Goal: Task Accomplishment & Management: Complete application form

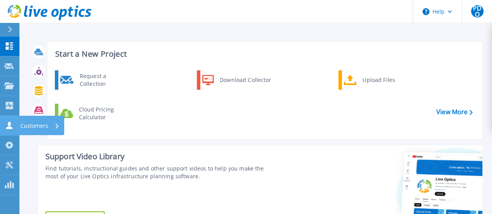
click at [8, 126] on icon at bounding box center [9, 125] width 9 height 7
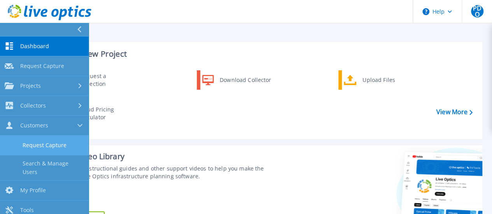
click at [39, 147] on link "Request Capture" at bounding box center [44, 146] width 89 height 20
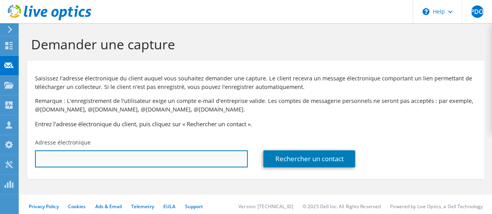
click at [61, 159] on input "text" at bounding box center [141, 159] width 213 height 17
paste input "[EMAIL_ADDRESS][DOMAIN_NAME]"
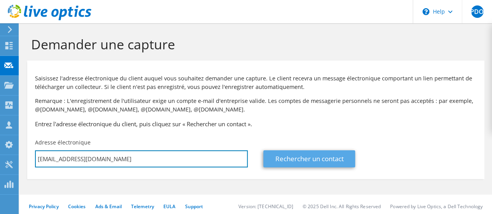
type input "[EMAIL_ADDRESS][DOMAIN_NAME]"
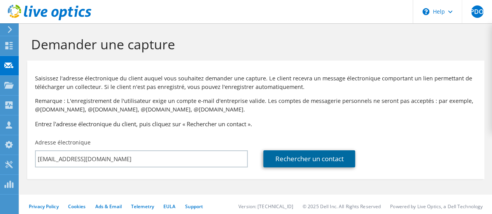
click at [308, 159] on link "Rechercher un contact" at bounding box center [309, 159] width 92 height 17
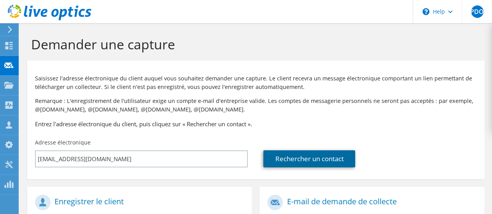
click at [291, 160] on link "Rechercher un contact" at bounding box center [309, 159] width 92 height 17
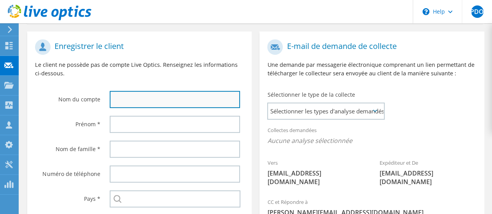
click at [125, 97] on input "text" at bounding box center [175, 99] width 130 height 17
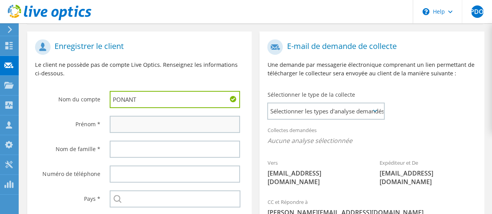
type input "PONANT"
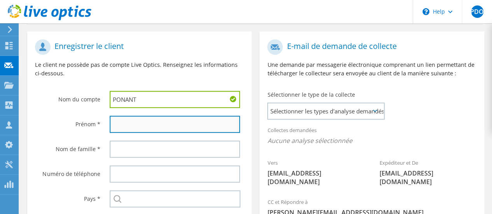
click at [127, 130] on input "text" at bounding box center [175, 124] width 130 height 17
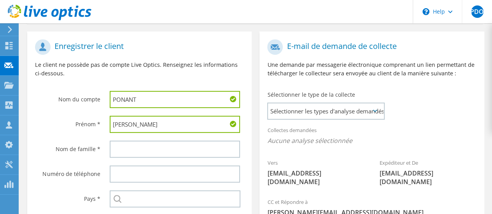
type input "NORBERT"
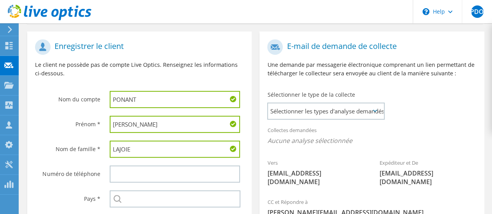
type input "LAJOIE"
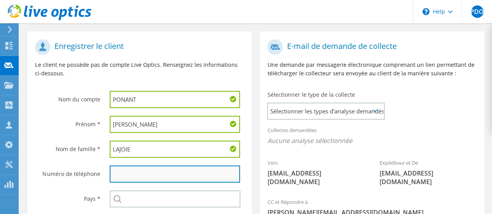
click at [128, 176] on input "text" at bounding box center [175, 174] width 130 height 17
paste input "33488913391"
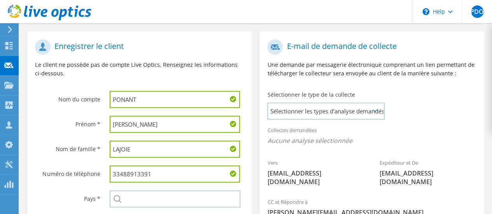
click at [112, 176] on input "33488913391" at bounding box center [175, 174] width 130 height 17
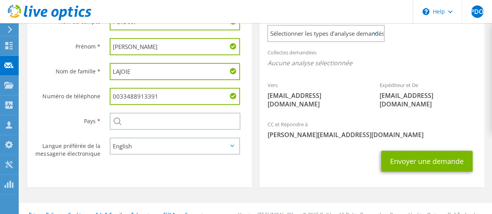
type input "0033488913391"
click at [135, 114] on div "Sélectionner Andorre Émirats arabes unis Afghanistan Antigua-et-Barbuda Anguill…" at bounding box center [177, 121] width 150 height 25
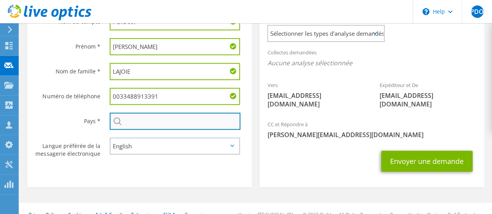
click at [138, 119] on input "text" at bounding box center [175, 121] width 131 height 17
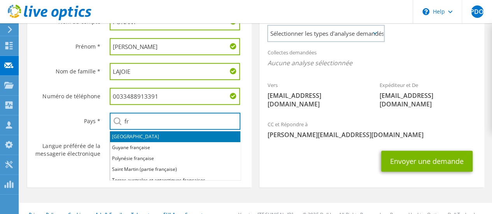
click at [126, 137] on li "France" at bounding box center [175, 136] width 130 height 11
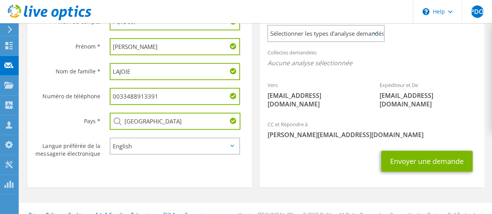
type input "[GEOGRAPHIC_DATA]"
click at [137, 151] on select "English Deutsch Español Français Italiano Polski Português Русский 한국어 中文 日本語" at bounding box center [175, 146] width 130 height 17
select select "fr-FR"
click at [110, 139] on select "English Deutsch Español Français Italiano Polski Português Русский 한국어 中文 日本語" at bounding box center [175, 146] width 130 height 17
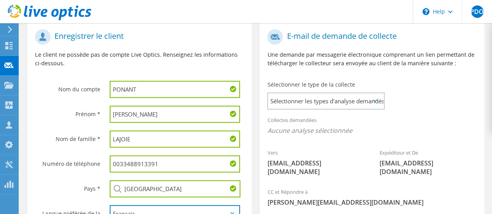
scroll to position [156, 0]
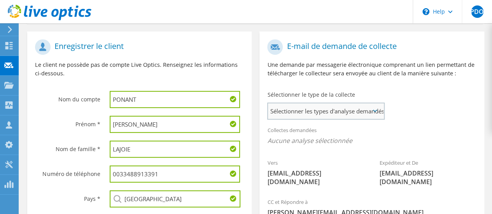
click at [326, 112] on span "Sélectionner les types d'analyse demandés" at bounding box center [326, 111] width 116 height 16
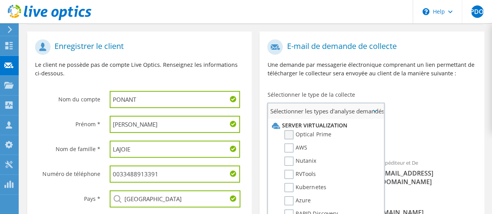
click at [289, 134] on label "Optical Prime" at bounding box center [307, 134] width 47 height 9
click at [0, 0] on input "Optical Prime" at bounding box center [0, 0] width 0 height 0
click at [290, 174] on label "RVTools" at bounding box center [300, 174] width 32 height 9
click at [0, 0] on input "RVTools" at bounding box center [0, 0] width 0 height 0
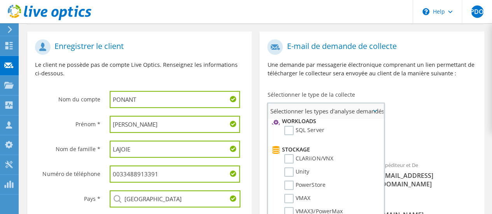
scroll to position [110, 0]
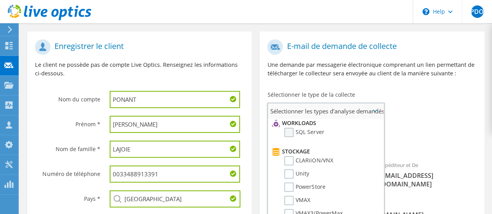
click at [289, 132] on label "SQL Server" at bounding box center [304, 132] width 40 height 9
click at [0, 0] on input "SQL Server" at bounding box center [0, 0] width 0 height 0
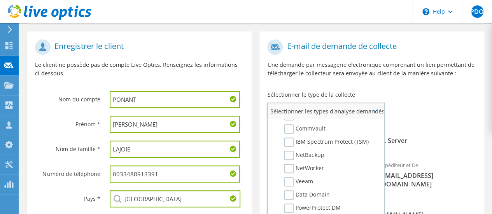
scroll to position [370, 0]
click at [287, 182] on label "Veeam" at bounding box center [298, 180] width 29 height 9
click at [0, 0] on input "Veeam" at bounding box center [0, 0] width 0 height 0
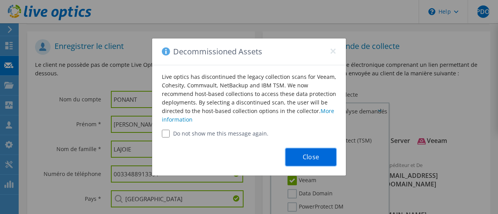
click at [308, 159] on button "Close" at bounding box center [311, 158] width 51 height 18
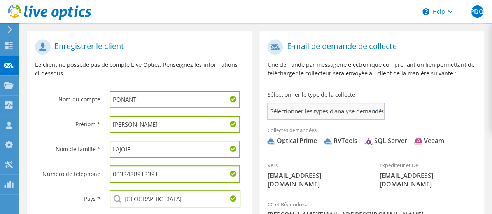
click at [371, 113] on span "Sélectionner les types d'analyse demandés" at bounding box center [326, 111] width 116 height 16
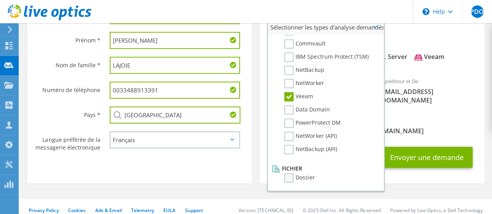
click at [289, 176] on label "Dossier" at bounding box center [299, 177] width 31 height 9
click at [0, 0] on input "Dossier" at bounding box center [0, 0] width 0 height 0
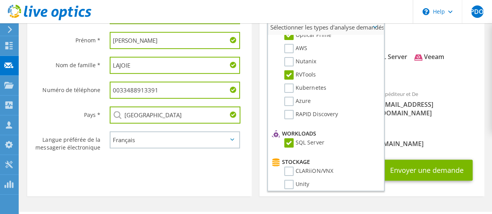
scroll to position [0, 0]
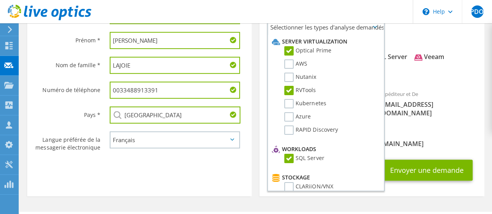
click at [395, 140] on span "[PERSON_NAME][EMAIL_ADDRESS][DOMAIN_NAME]" at bounding box center [371, 144] width 209 height 9
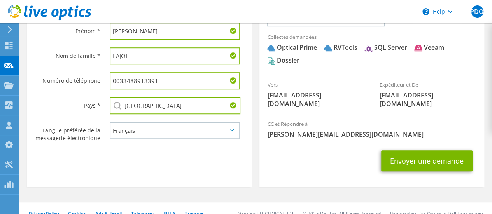
scroll to position [252, 0]
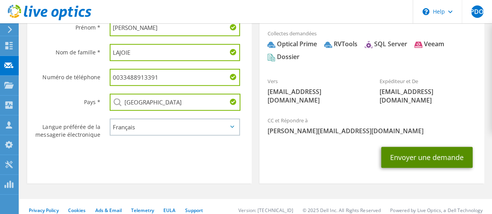
click at [410, 152] on button "Envoyer une demande" at bounding box center [426, 157] width 91 height 21
